Goal: Information Seeking & Learning: Learn about a topic

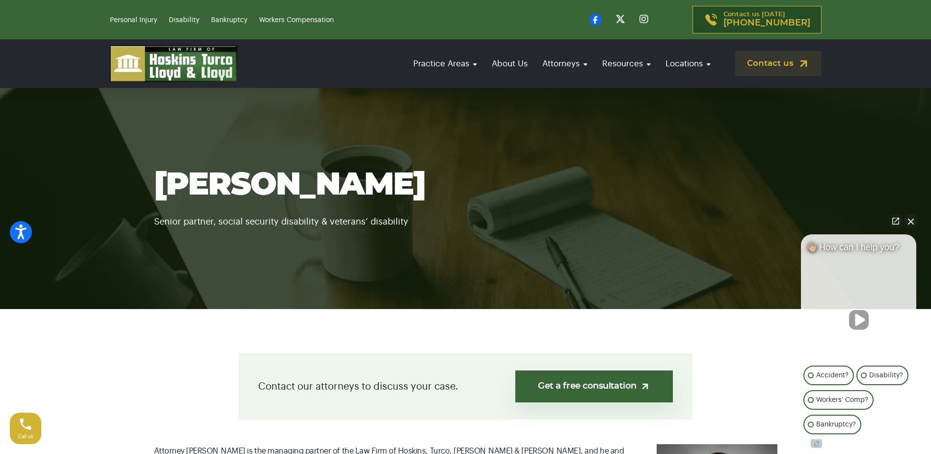
click at [912, 223] on button "Close Intaker Chat Widget" at bounding box center [911, 221] width 14 height 14
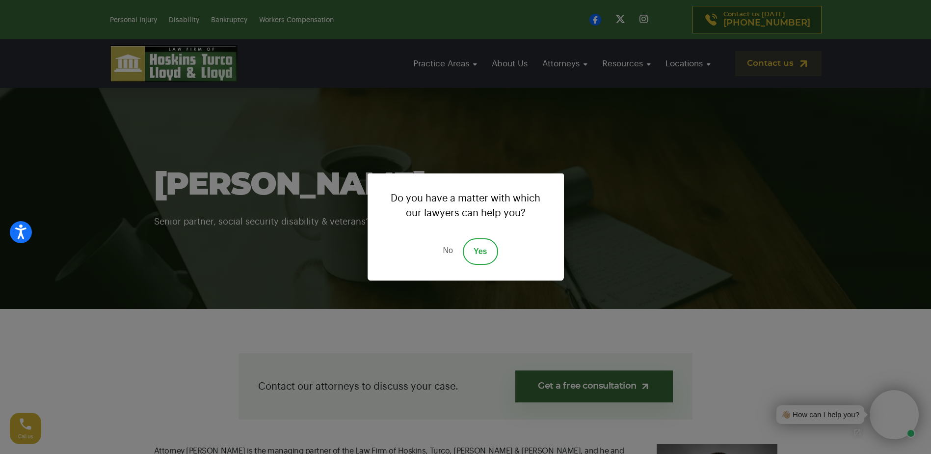
click at [487, 257] on link "Yes" at bounding box center [480, 251] width 35 height 27
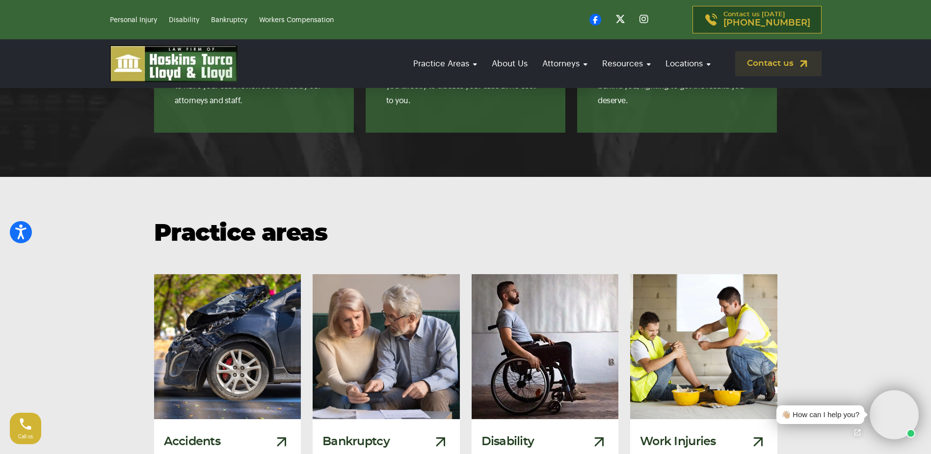
scroll to position [1031, 0]
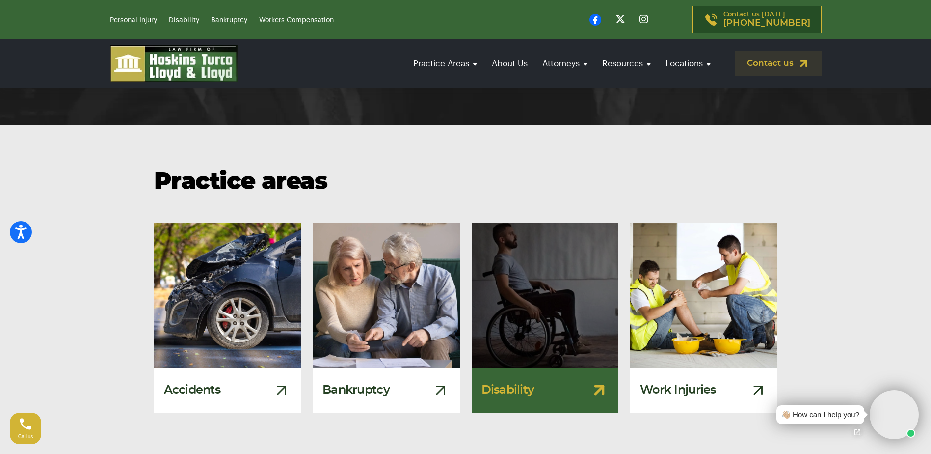
click at [588, 376] on div "Disability" at bounding box center [545, 389] width 147 height 45
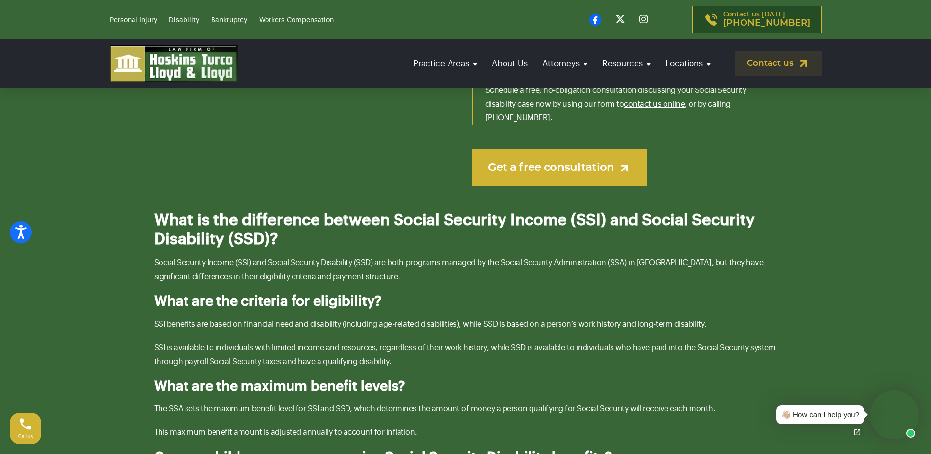
scroll to position [1767, 0]
